Goal: Register for event/course

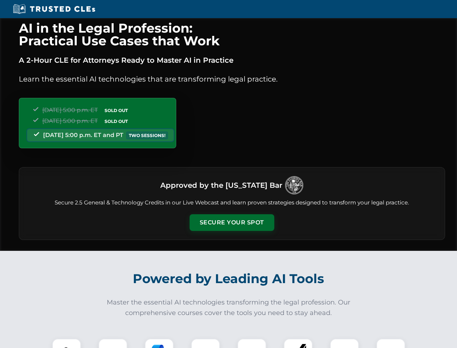
click at [232, 222] on button "Secure Your Spot" at bounding box center [232, 222] width 85 height 17
click at [67, 343] on img at bounding box center [66, 352] width 21 height 21
click at [113, 343] on div at bounding box center [112, 352] width 29 height 29
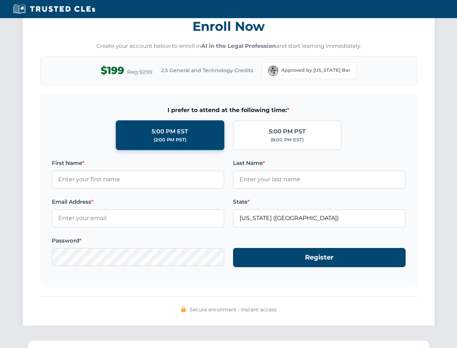
scroll to position [711, 0]
